Goal: Transaction & Acquisition: Purchase product/service

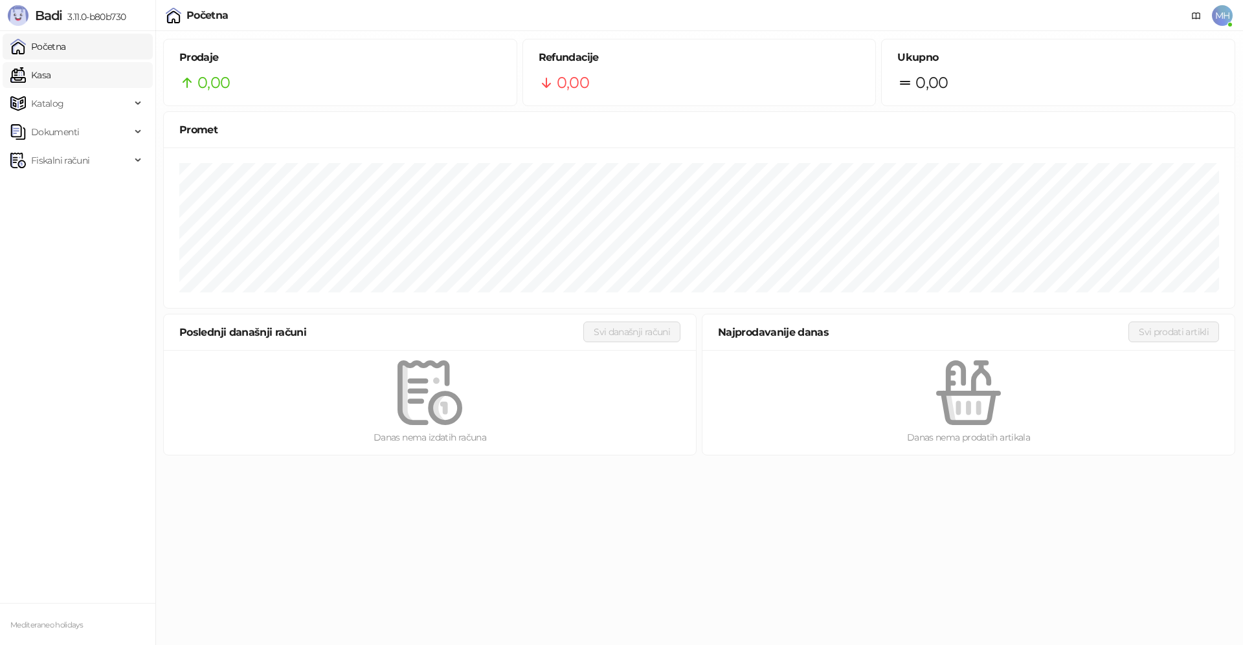
click at [50, 76] on link "Kasa" at bounding box center [30, 75] width 40 height 26
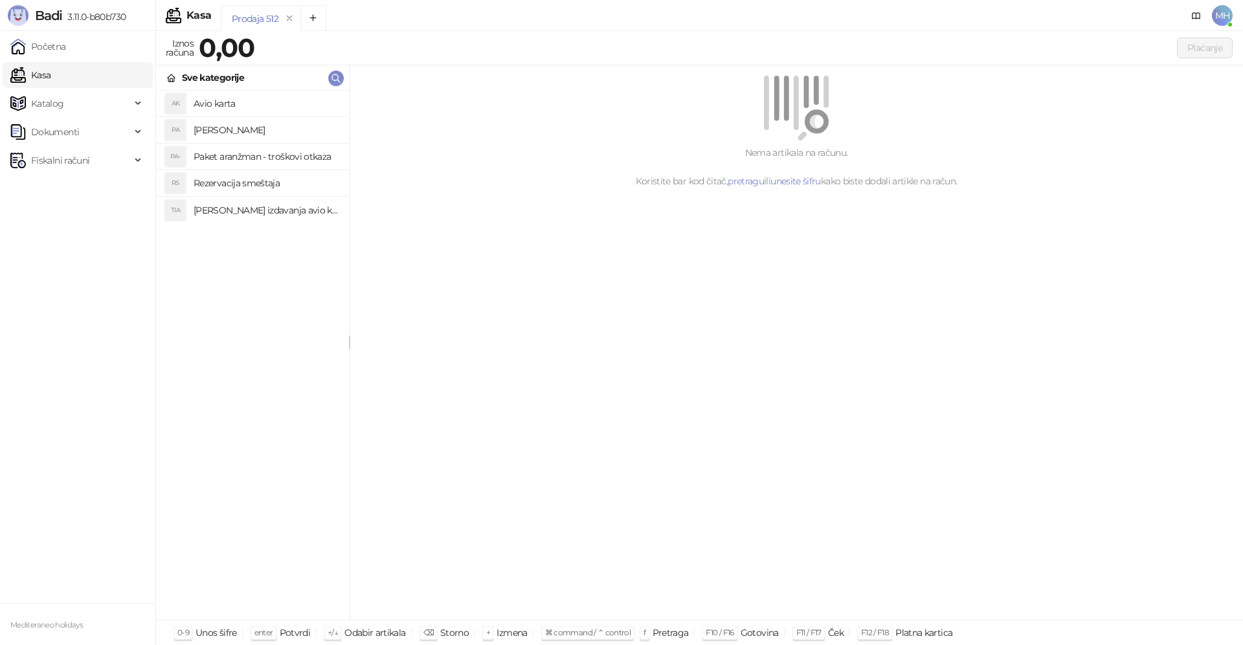
click at [248, 135] on h4 "[PERSON_NAME]" at bounding box center [266, 130] width 145 height 21
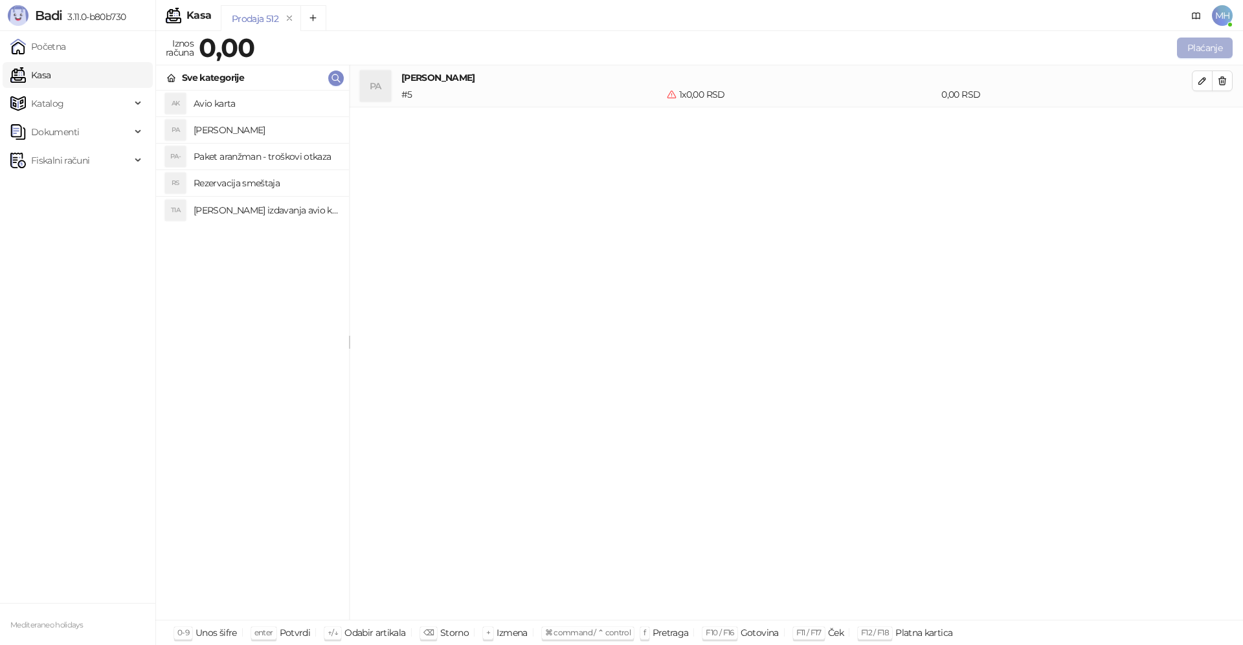
click at [1199, 50] on button "Plaćanje" at bounding box center [1205, 48] width 56 height 21
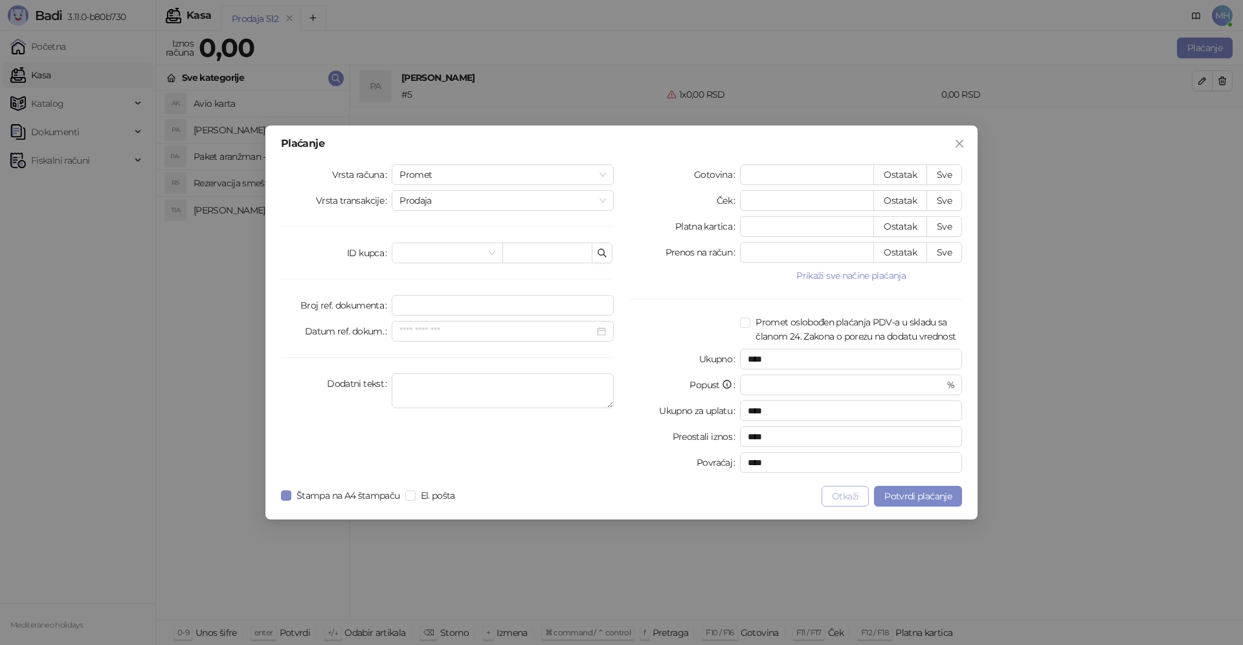
click at [839, 498] on button "Otkaži" at bounding box center [844, 496] width 47 height 21
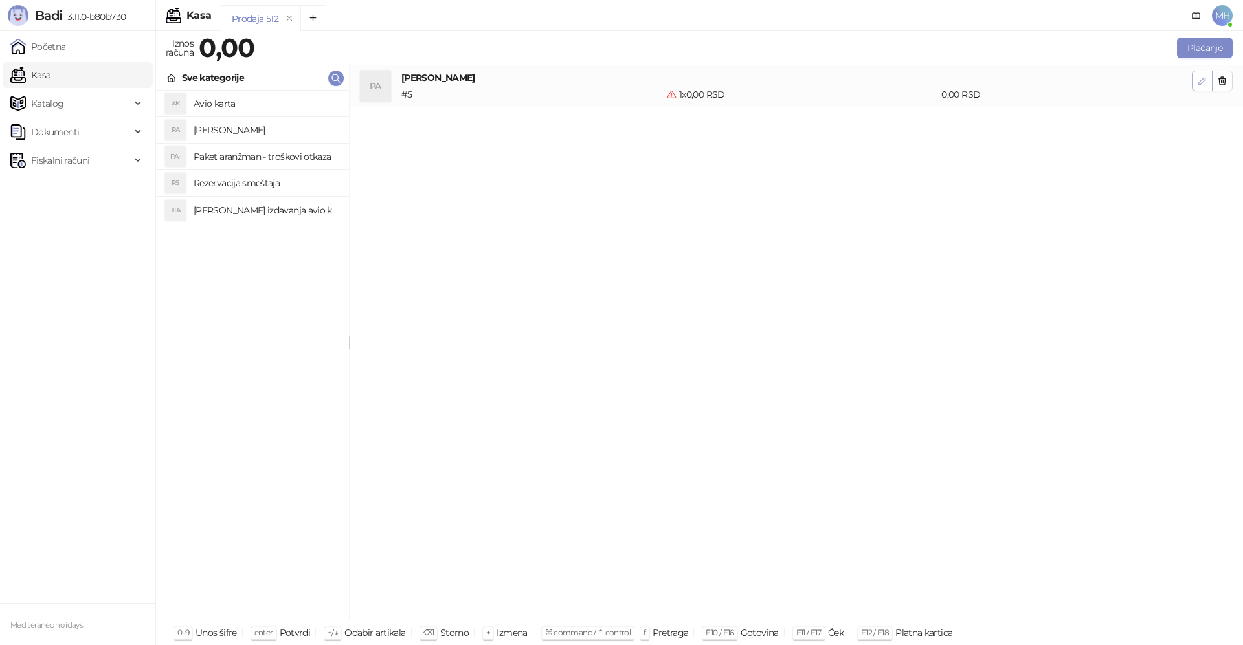
click at [1203, 81] on icon "button" at bounding box center [1202, 81] width 10 height 10
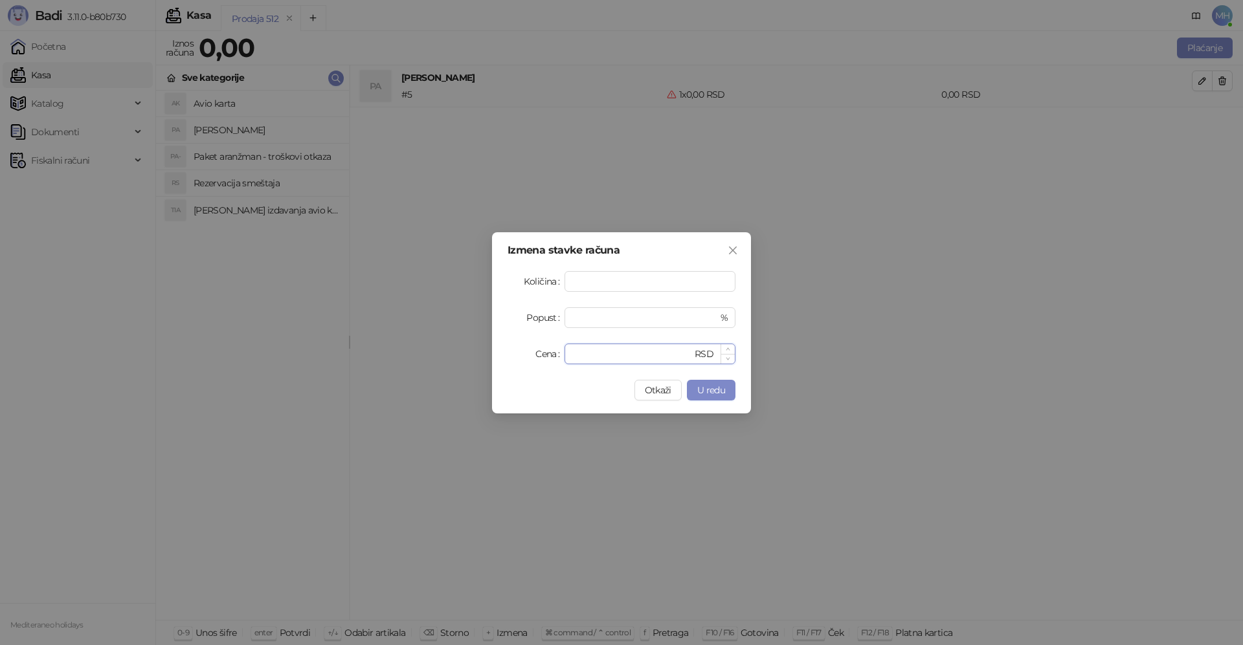
click at [691, 355] on input "*" at bounding box center [632, 353] width 120 height 19
click at [687, 355] on input "*" at bounding box center [632, 353] width 120 height 19
type input "******"
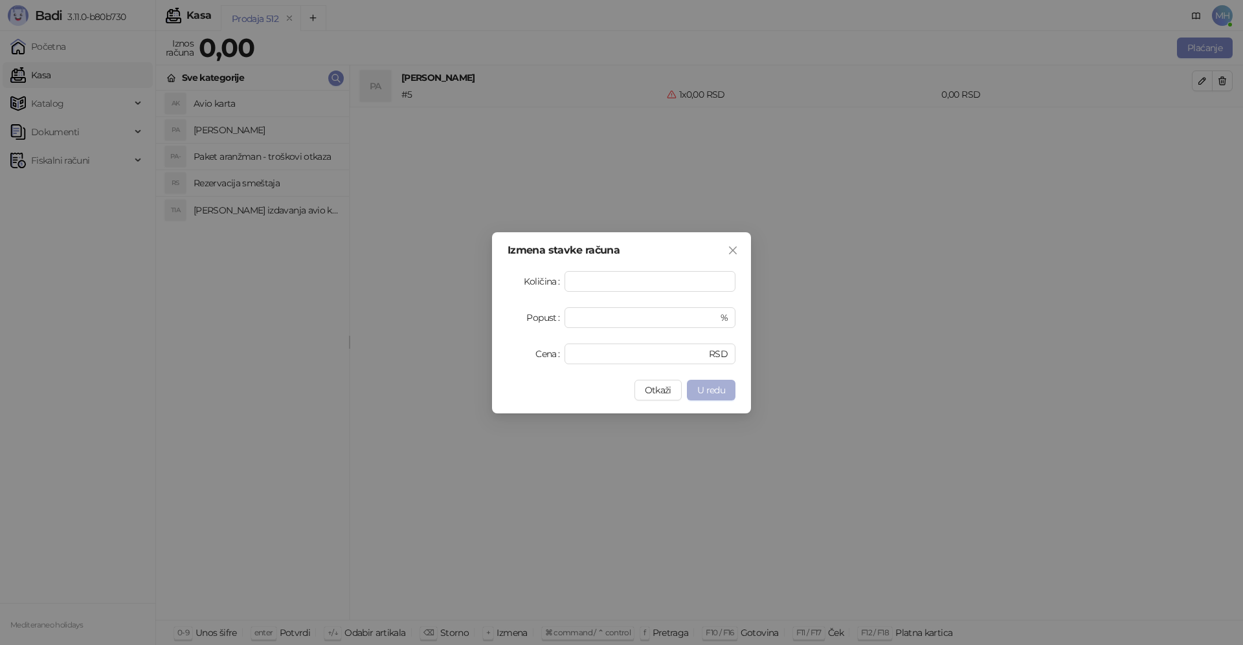
click at [709, 391] on span "U redu" at bounding box center [711, 390] width 28 height 12
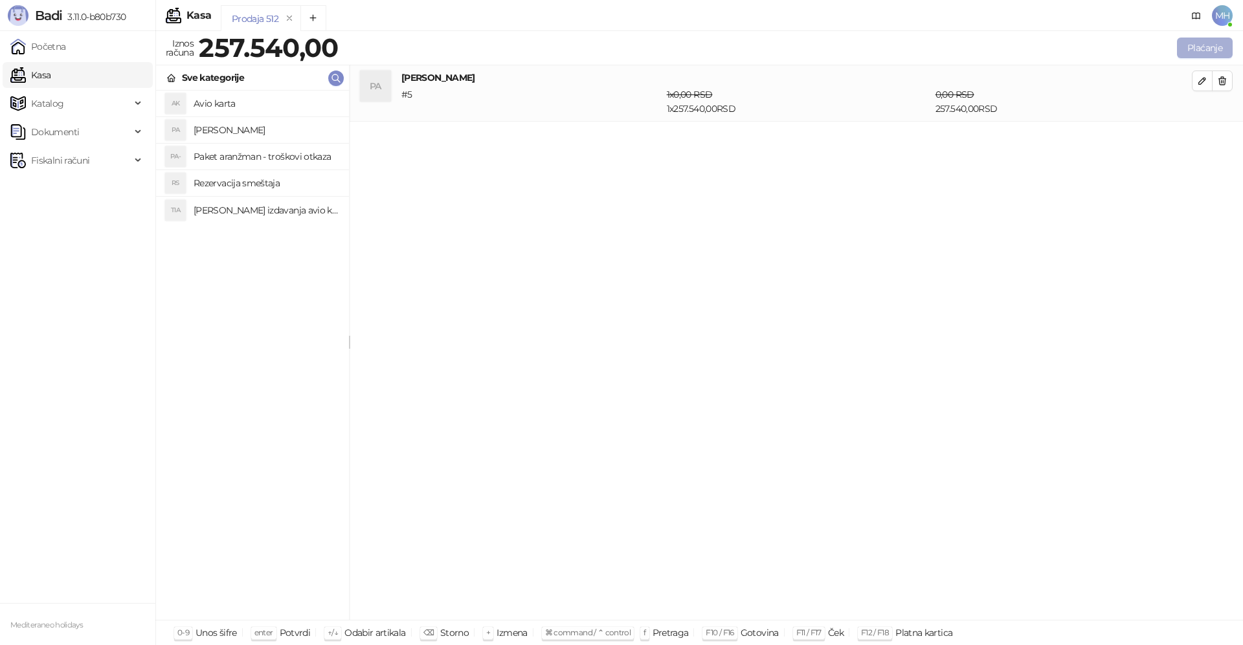
click at [1213, 45] on button "Plaćanje" at bounding box center [1205, 48] width 56 height 21
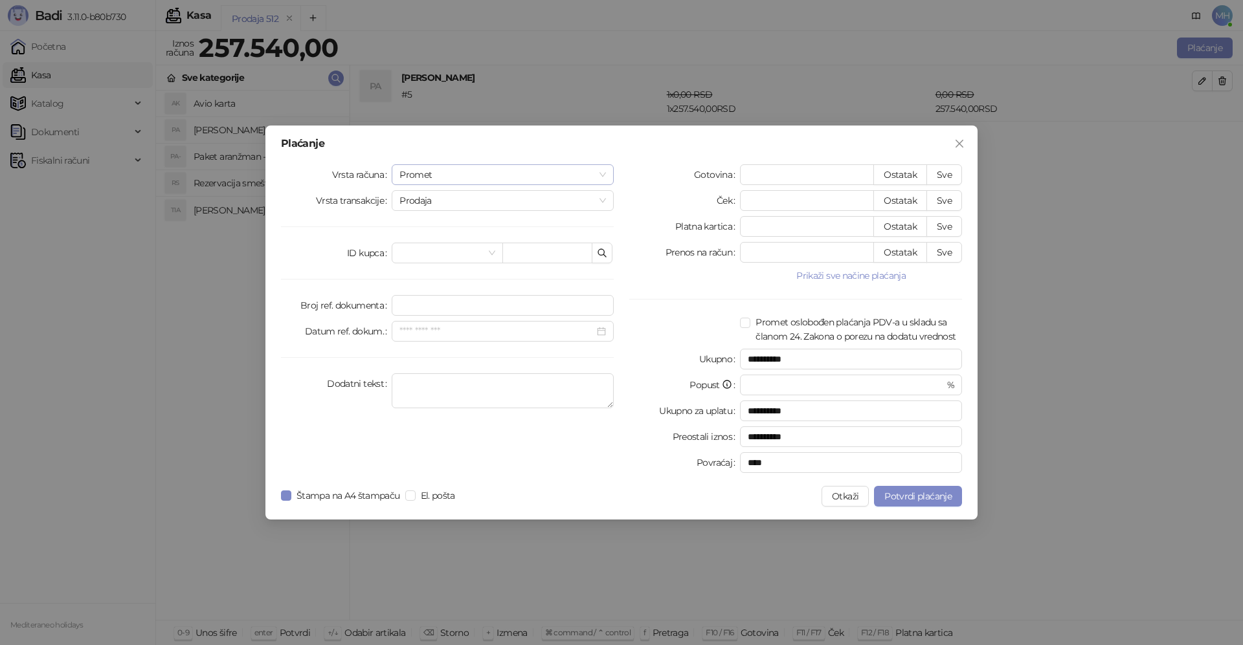
click at [419, 175] on span "Promet" at bounding box center [502, 174] width 206 height 19
click at [414, 266] on div "Avans" at bounding box center [502, 263] width 201 height 14
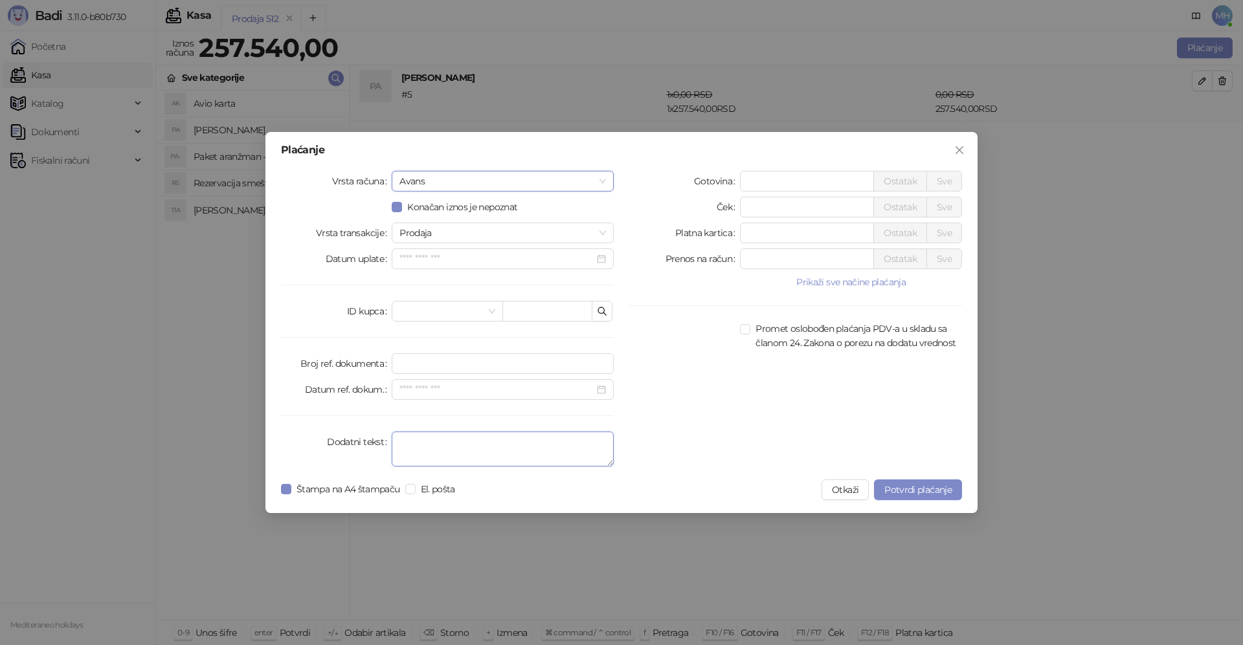
click at [416, 448] on textarea "Dodatni tekst" at bounding box center [503, 449] width 222 height 35
type textarea "****"
drag, startPoint x: 757, startPoint y: 230, endPoint x: 736, endPoint y: 227, distance: 21.0
click at [736, 227] on div "Platna kartica * Ostatak Sve" at bounding box center [795, 233] width 333 height 21
type input "******"
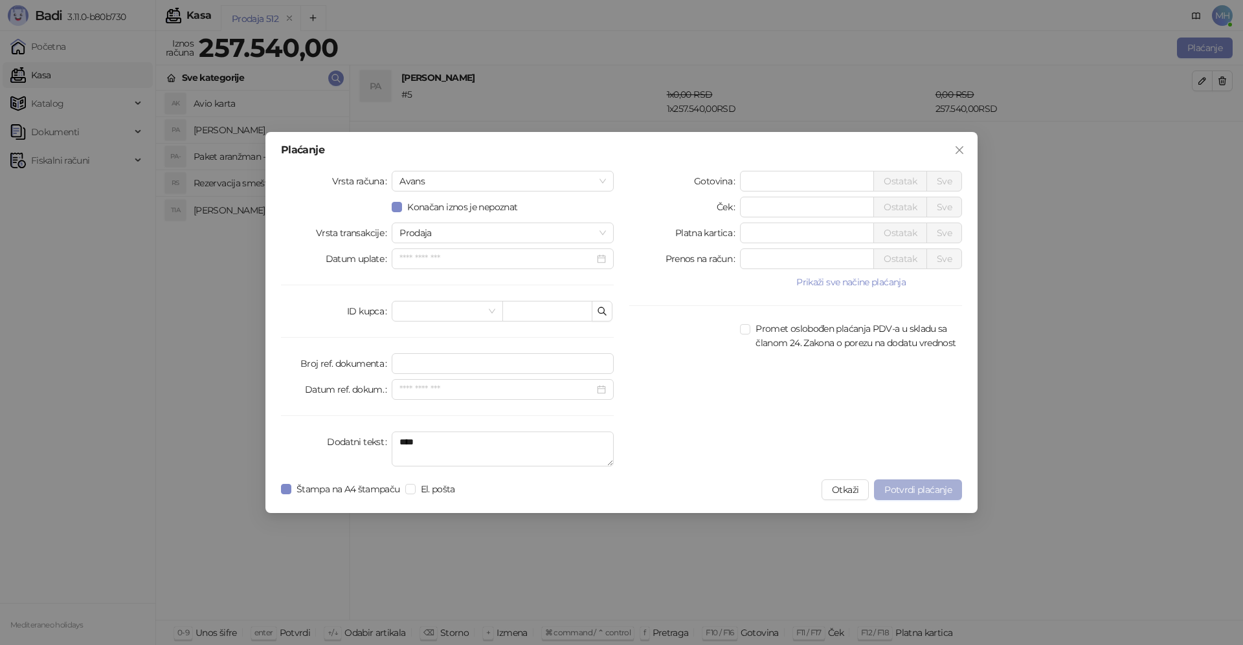
click at [900, 488] on span "Potvrdi plaćanje" at bounding box center [917, 490] width 67 height 12
